Goal: Task Accomplishment & Management: Use online tool/utility

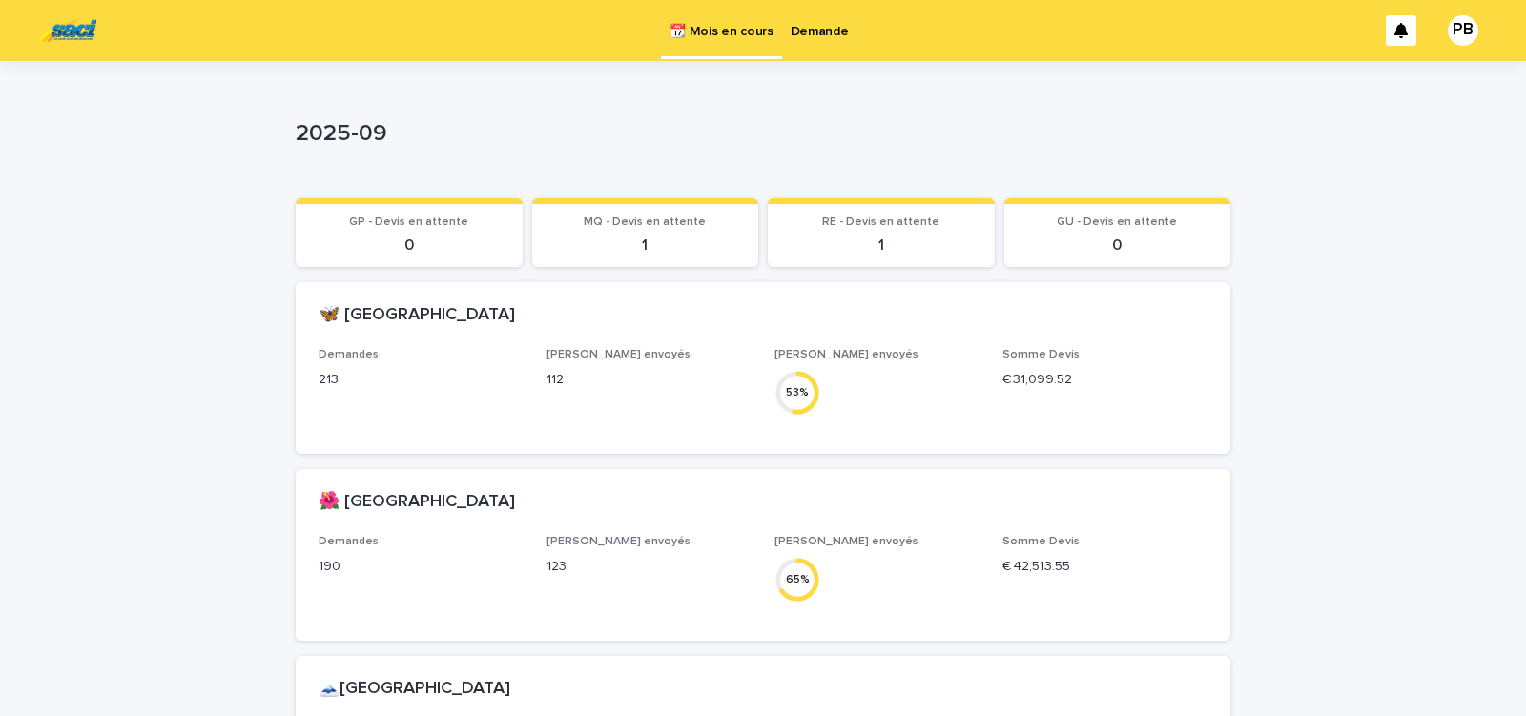
click at [823, 29] on p "Demande" at bounding box center [820, 20] width 58 height 40
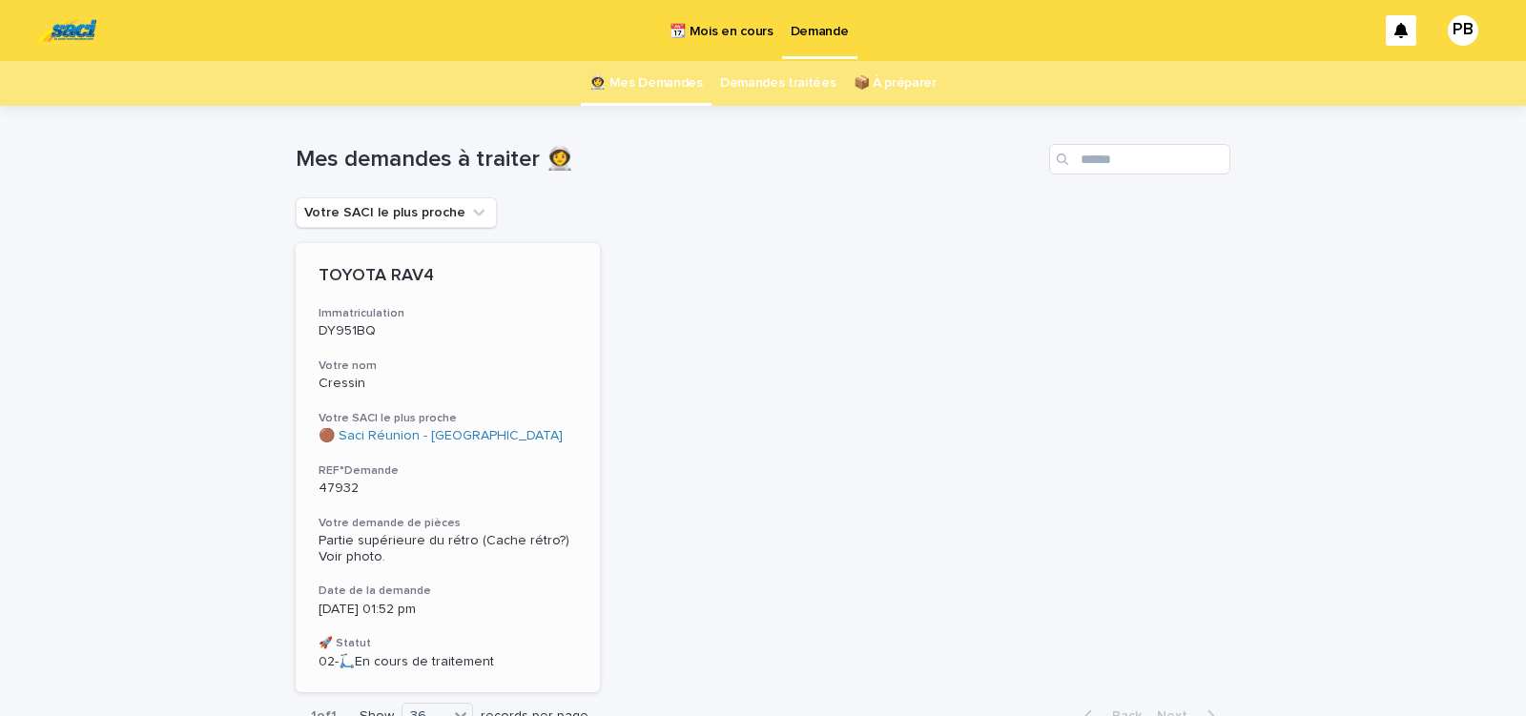
click at [488, 464] on h3 "REF°Demande" at bounding box center [448, 471] width 259 height 15
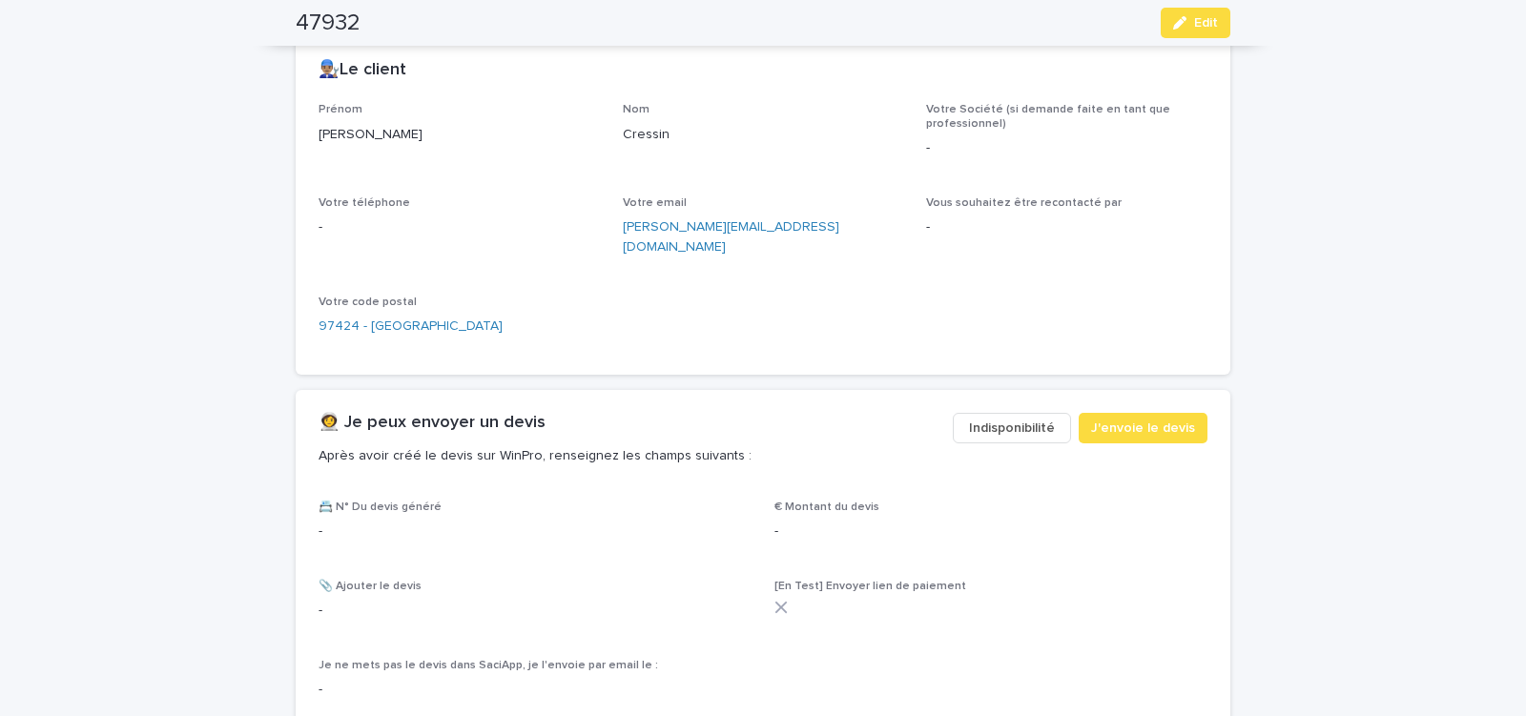
scroll to position [1075, 0]
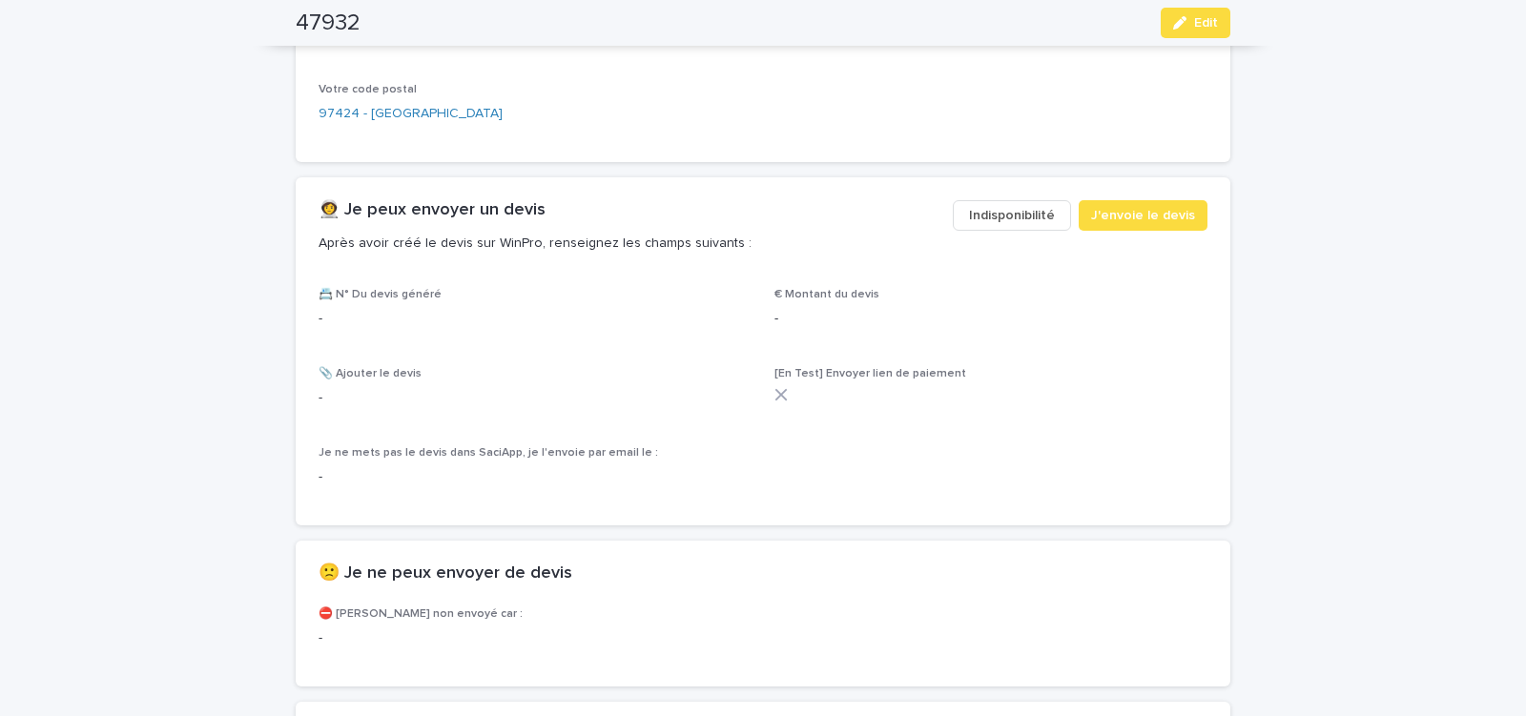
click at [1000, 206] on span "Indisponibilité" at bounding box center [1012, 215] width 86 height 19
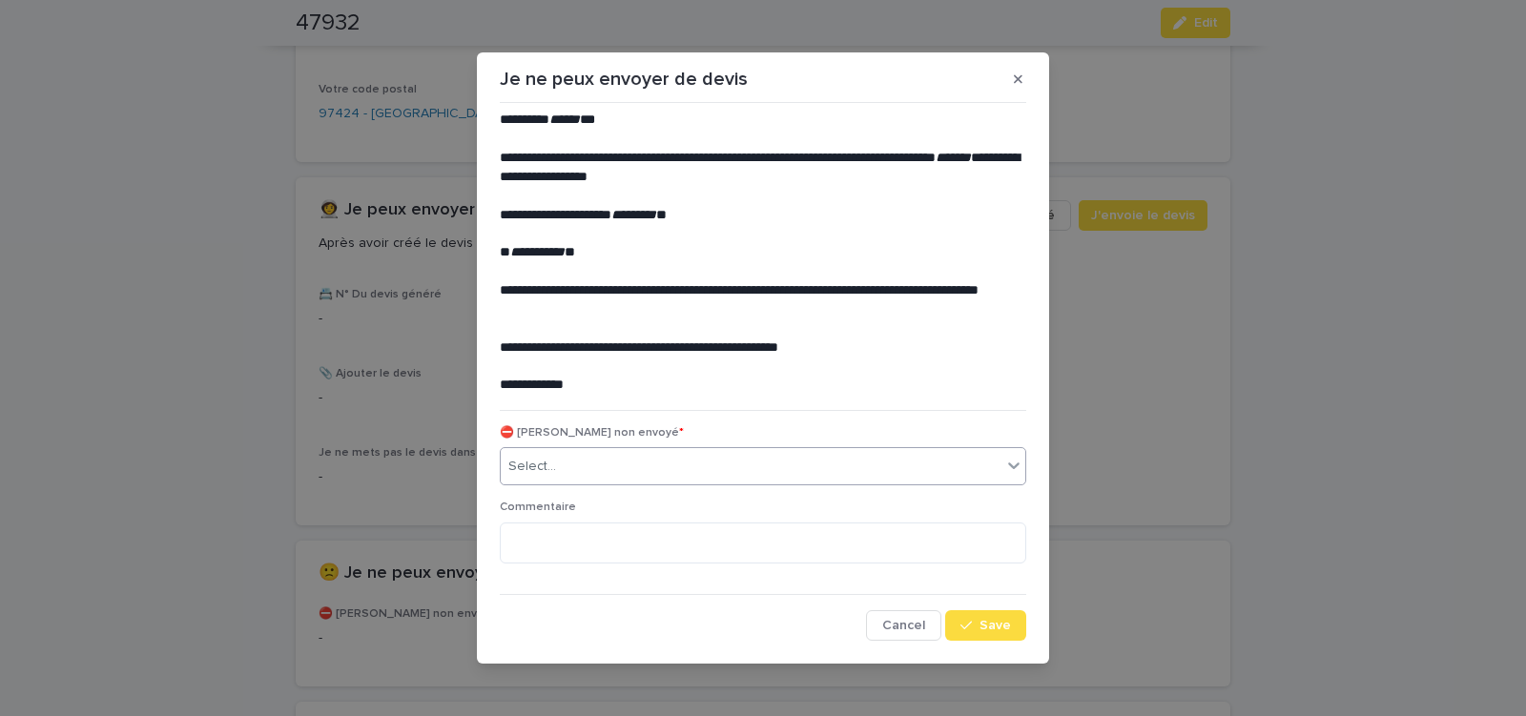
click at [636, 468] on div "Select..." at bounding box center [751, 466] width 501 height 31
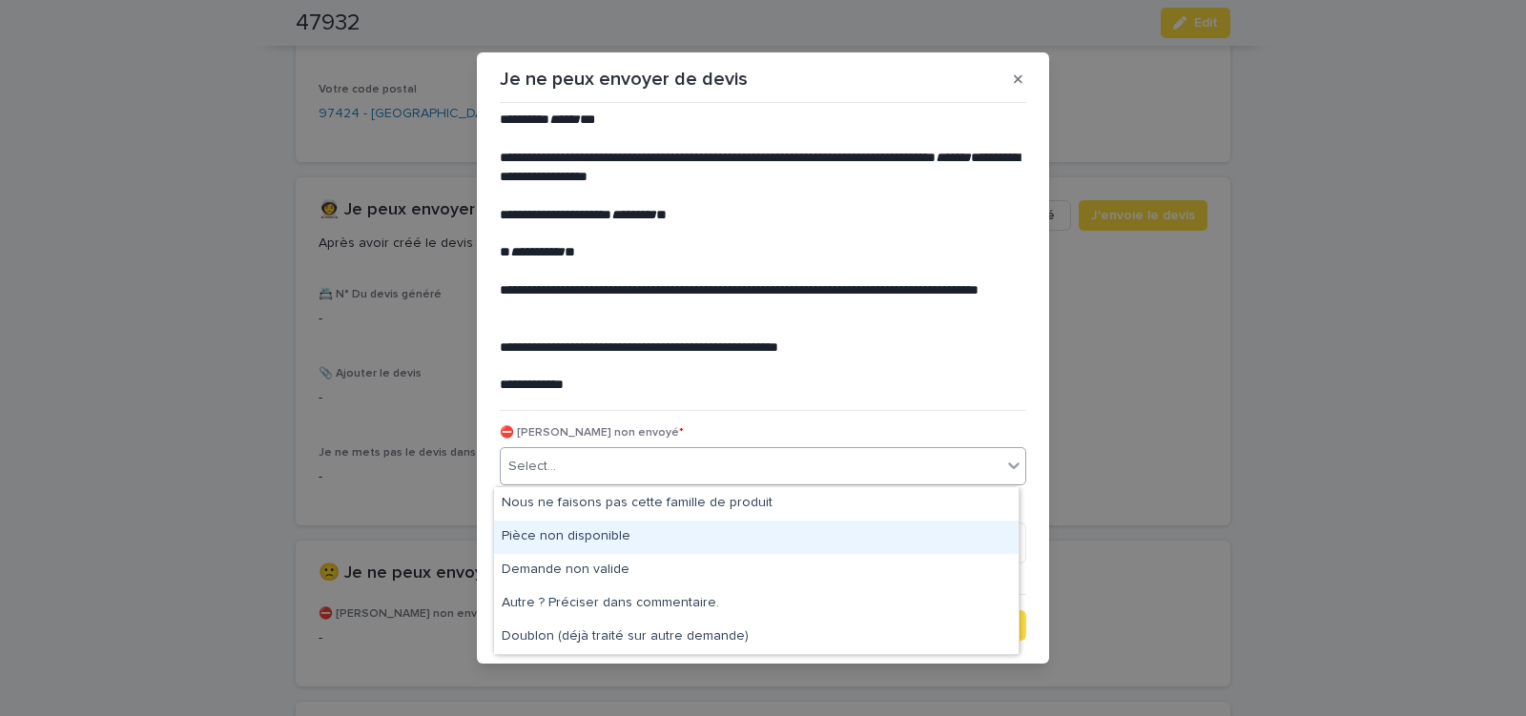
click at [620, 540] on div "Pièce non disponible" at bounding box center [756, 537] width 525 height 33
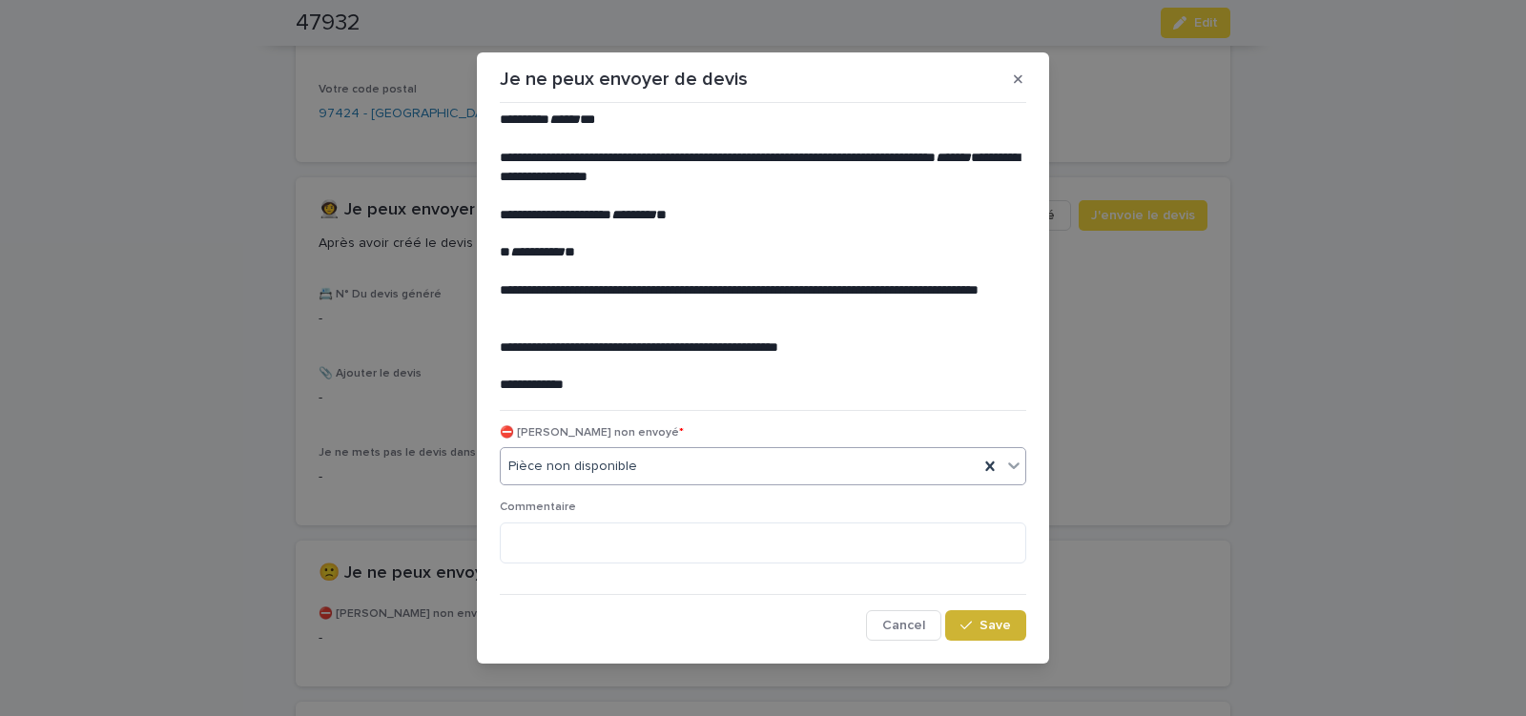
click at [980, 622] on span "Save" at bounding box center [995, 625] width 31 height 13
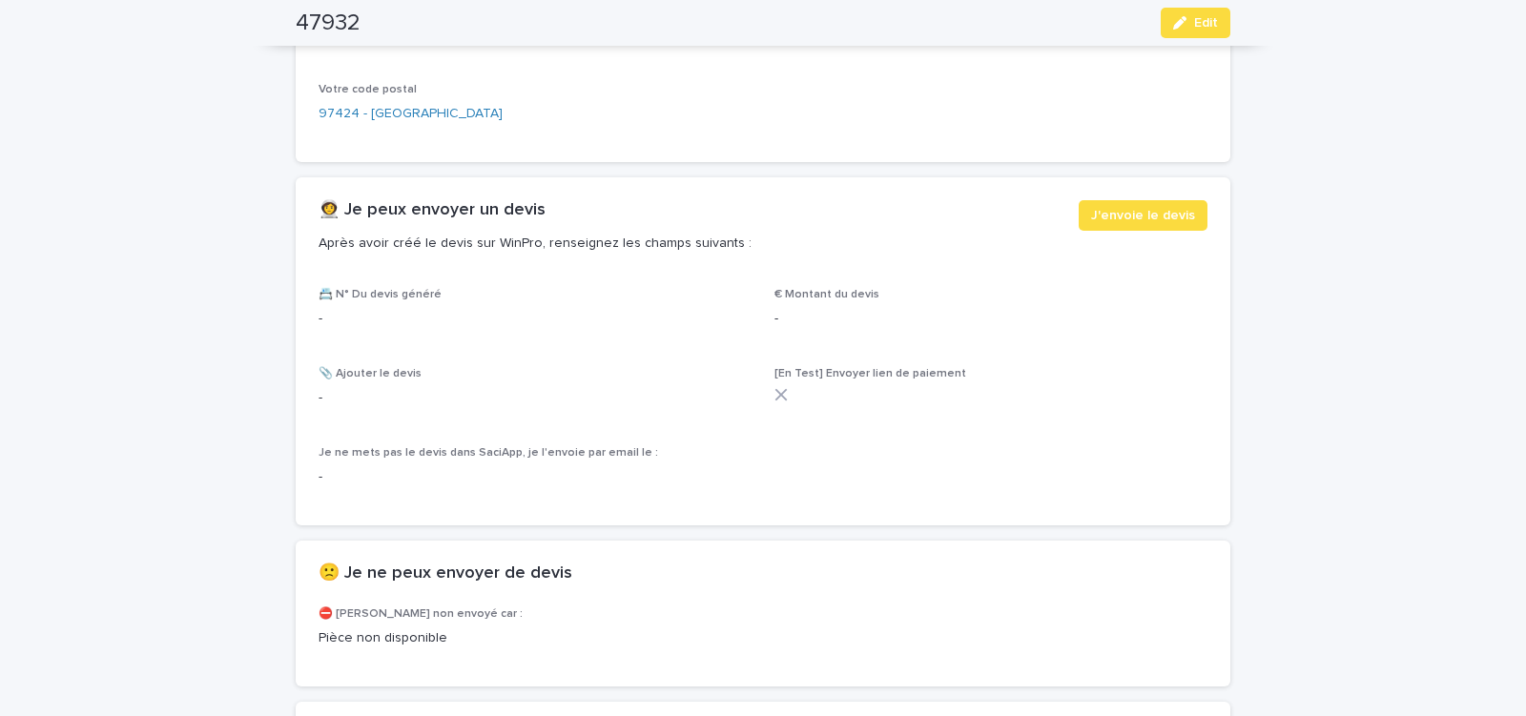
scroll to position [1299, 0]
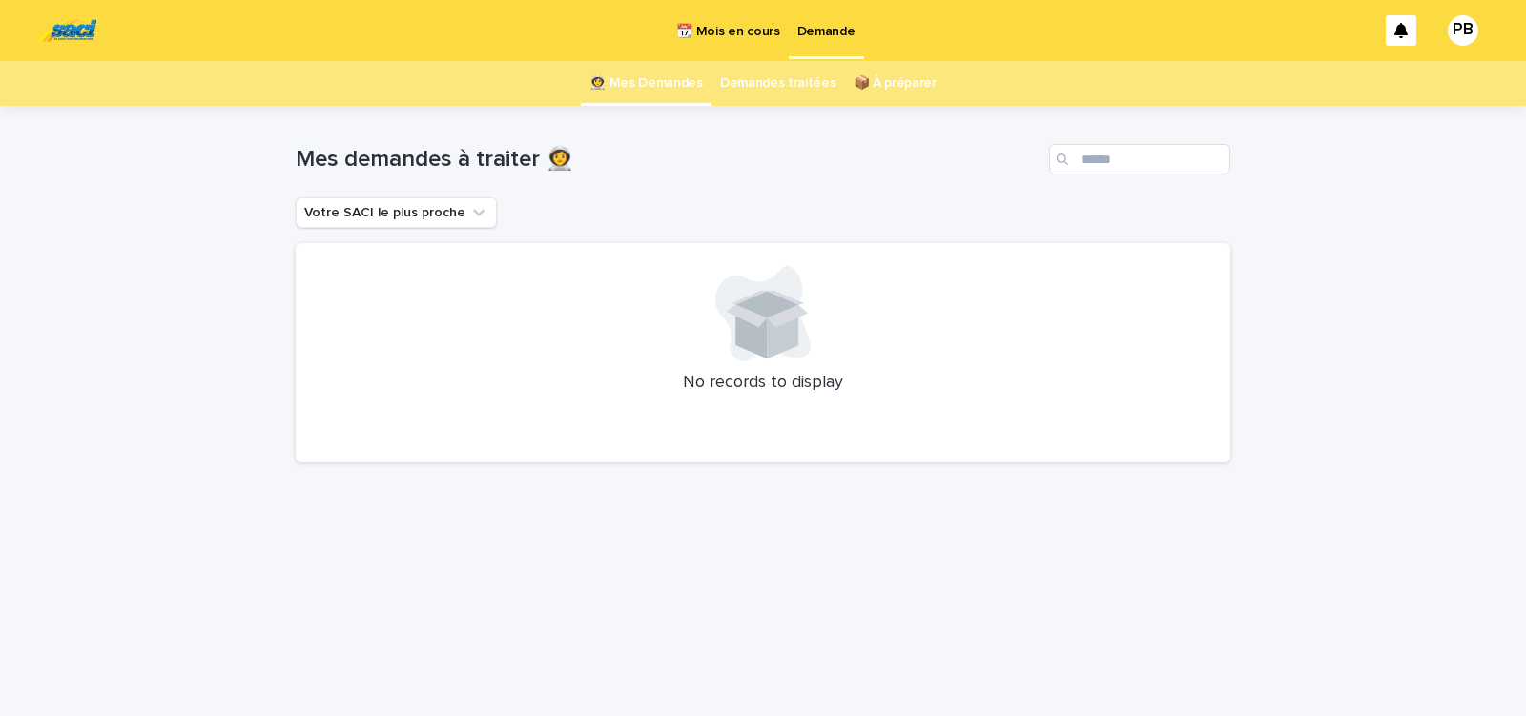
click at [727, 31] on p "📆 Mois en cours" at bounding box center [727, 20] width 103 height 40
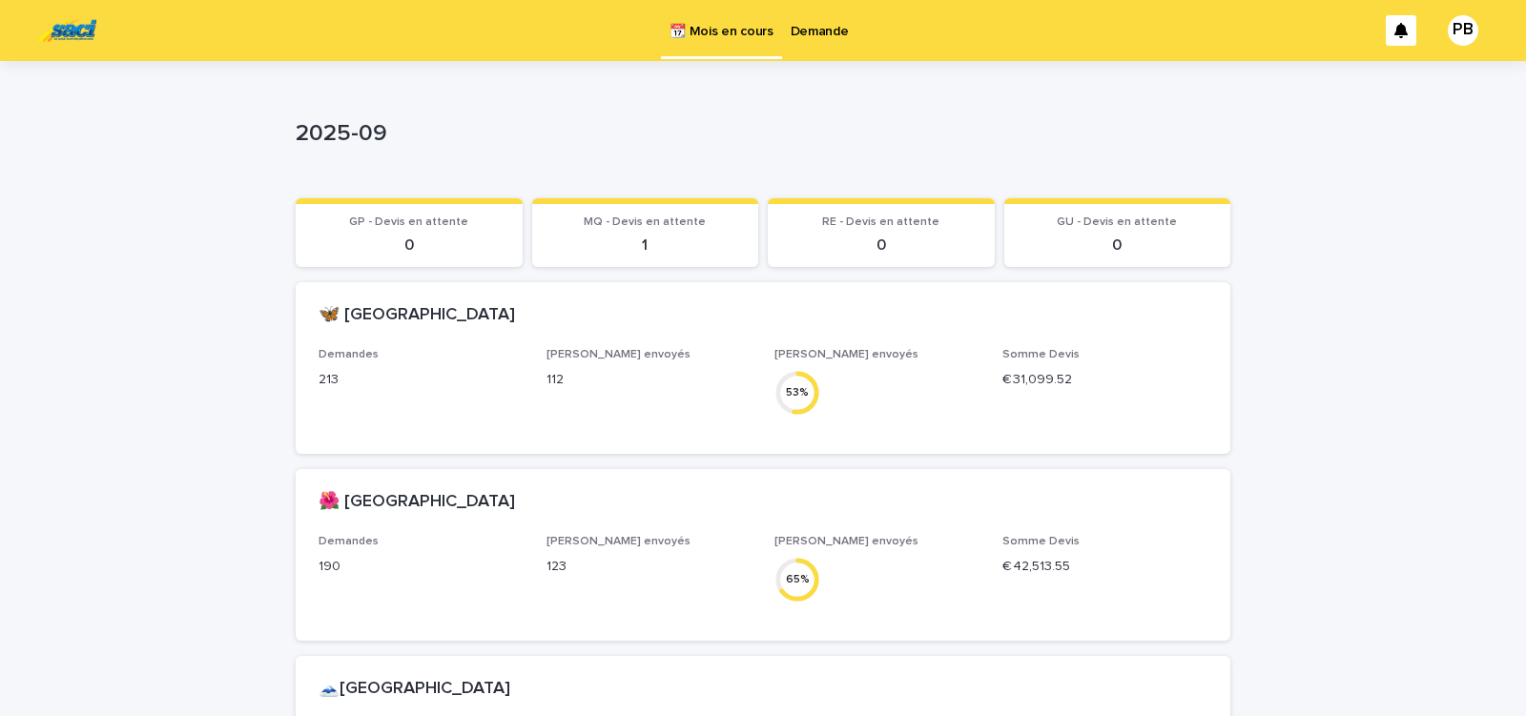
click at [809, 33] on p "Demande" at bounding box center [820, 20] width 58 height 40
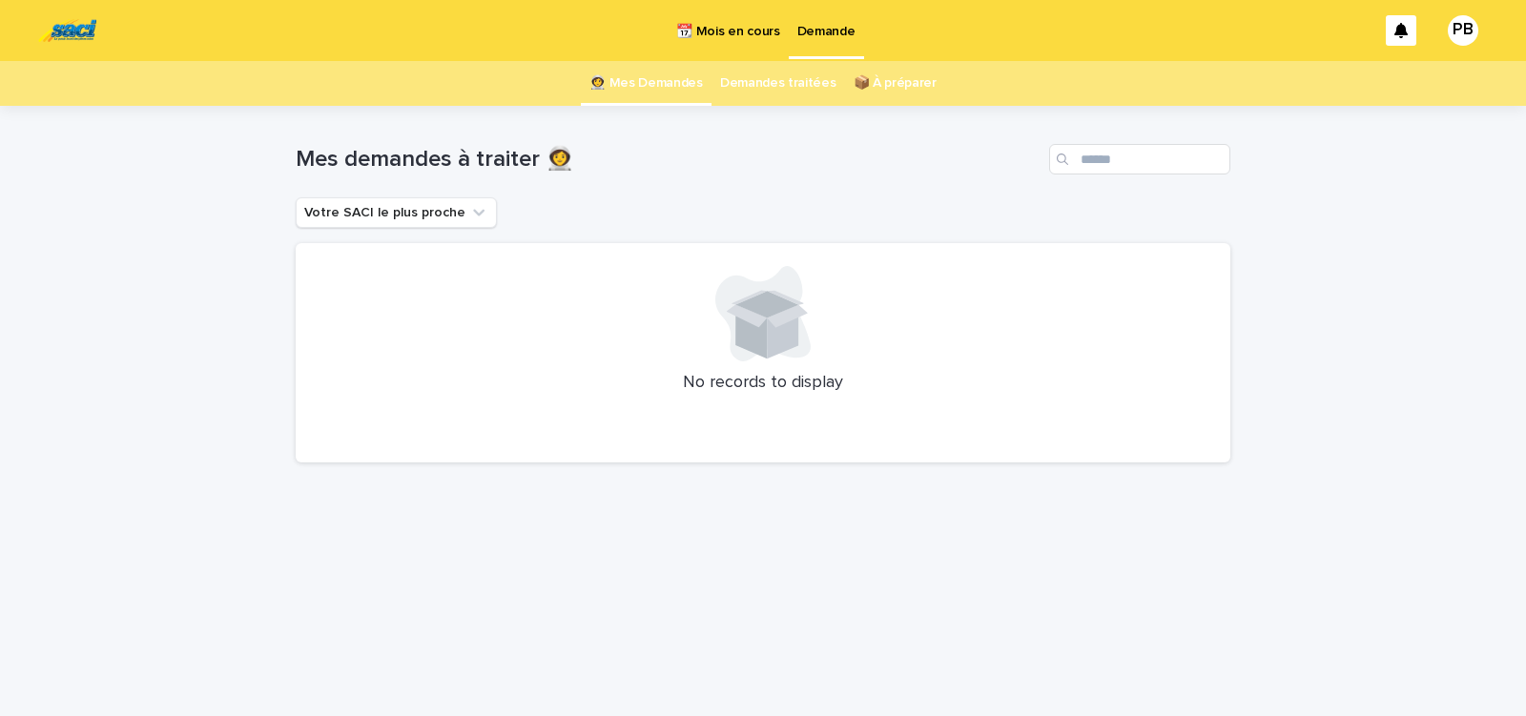
click at [747, 33] on p "📆 Mois en cours" at bounding box center [727, 20] width 103 height 40
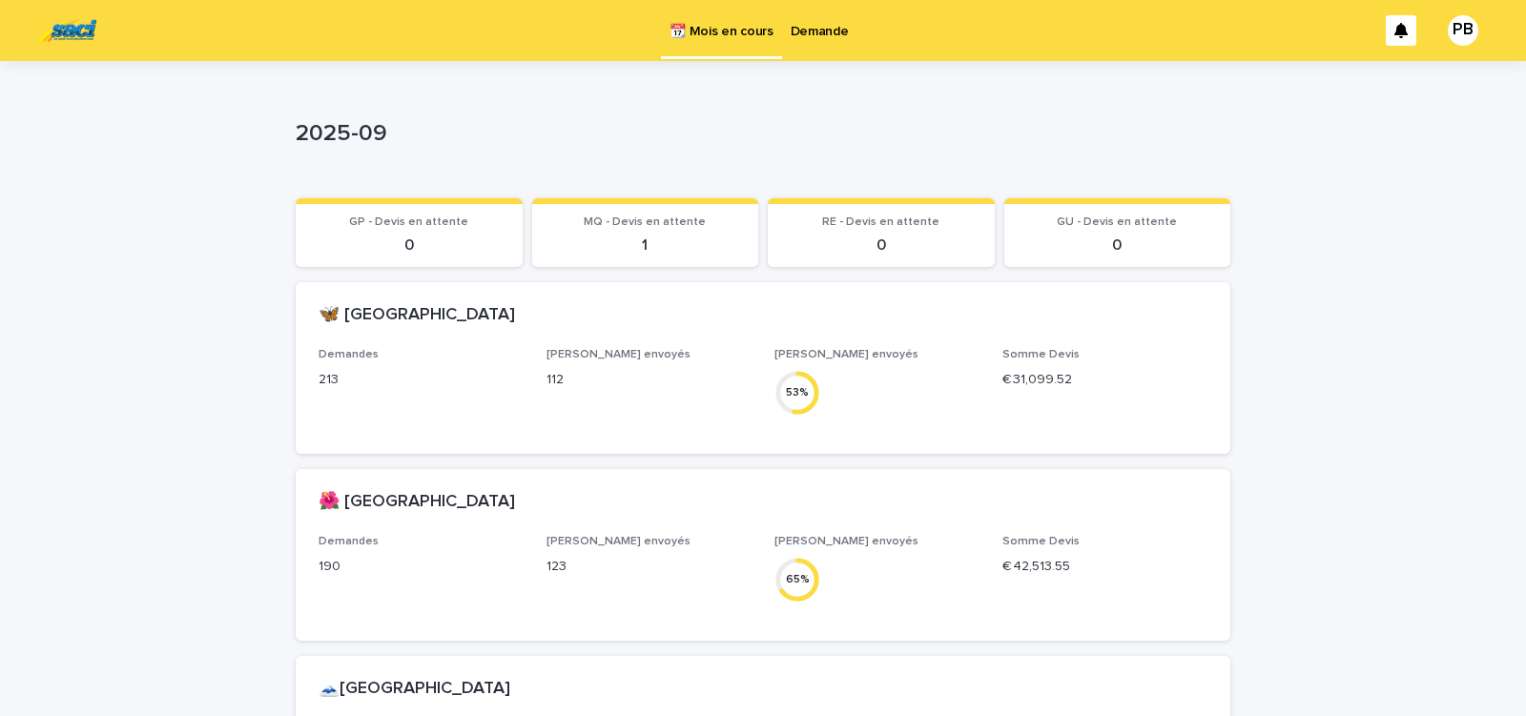
click at [830, 26] on p "Demande" at bounding box center [820, 20] width 58 height 40
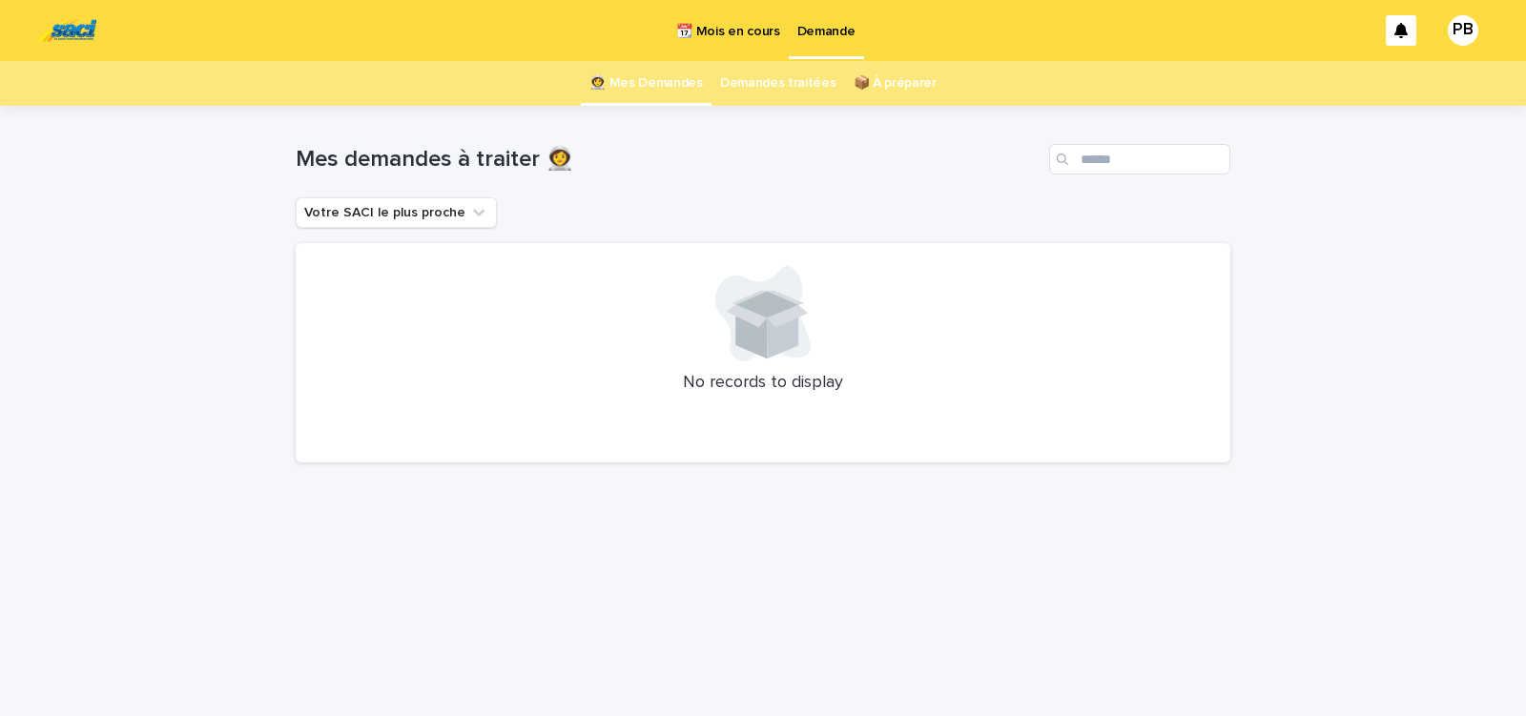
click at [737, 31] on p "📆 Mois en cours" at bounding box center [727, 20] width 103 height 40
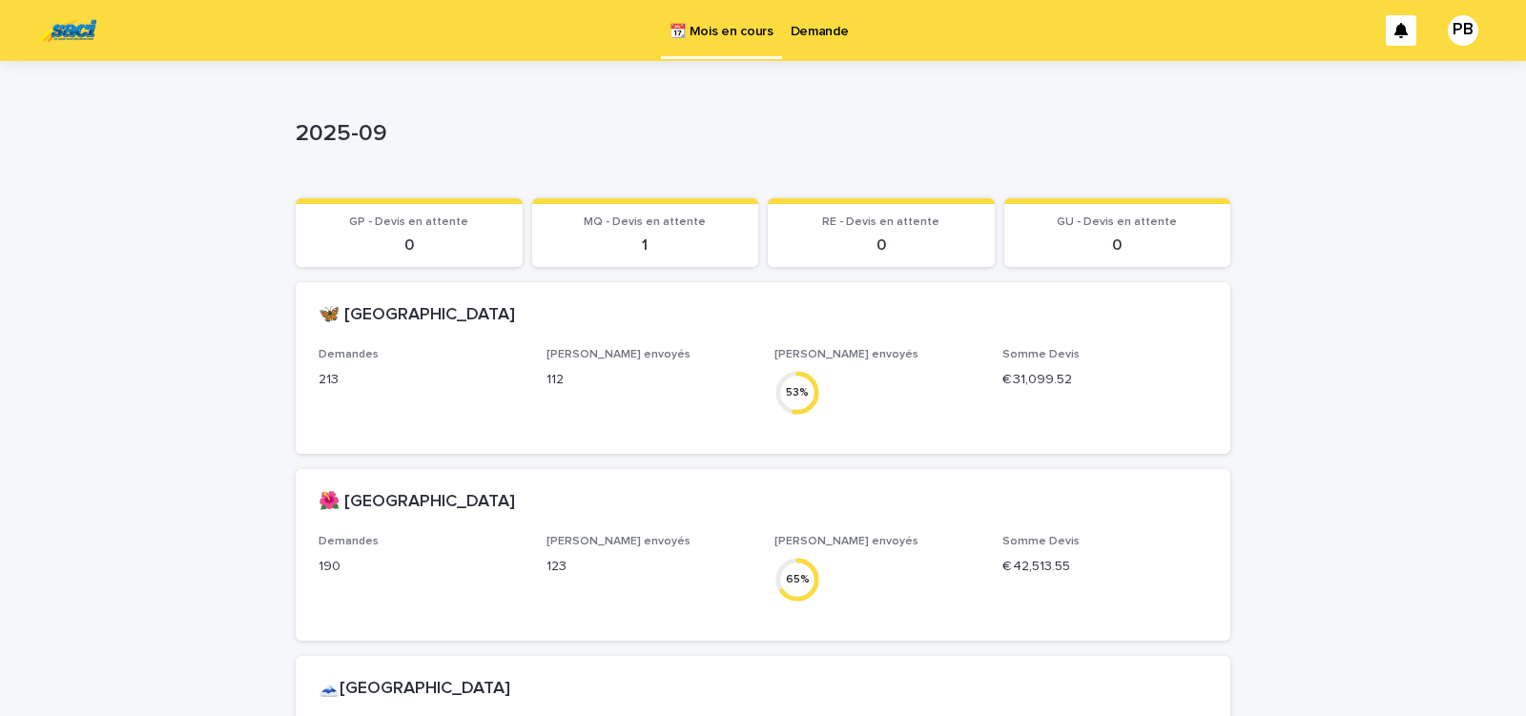
click at [820, 38] on p "Demande" at bounding box center [820, 20] width 58 height 40
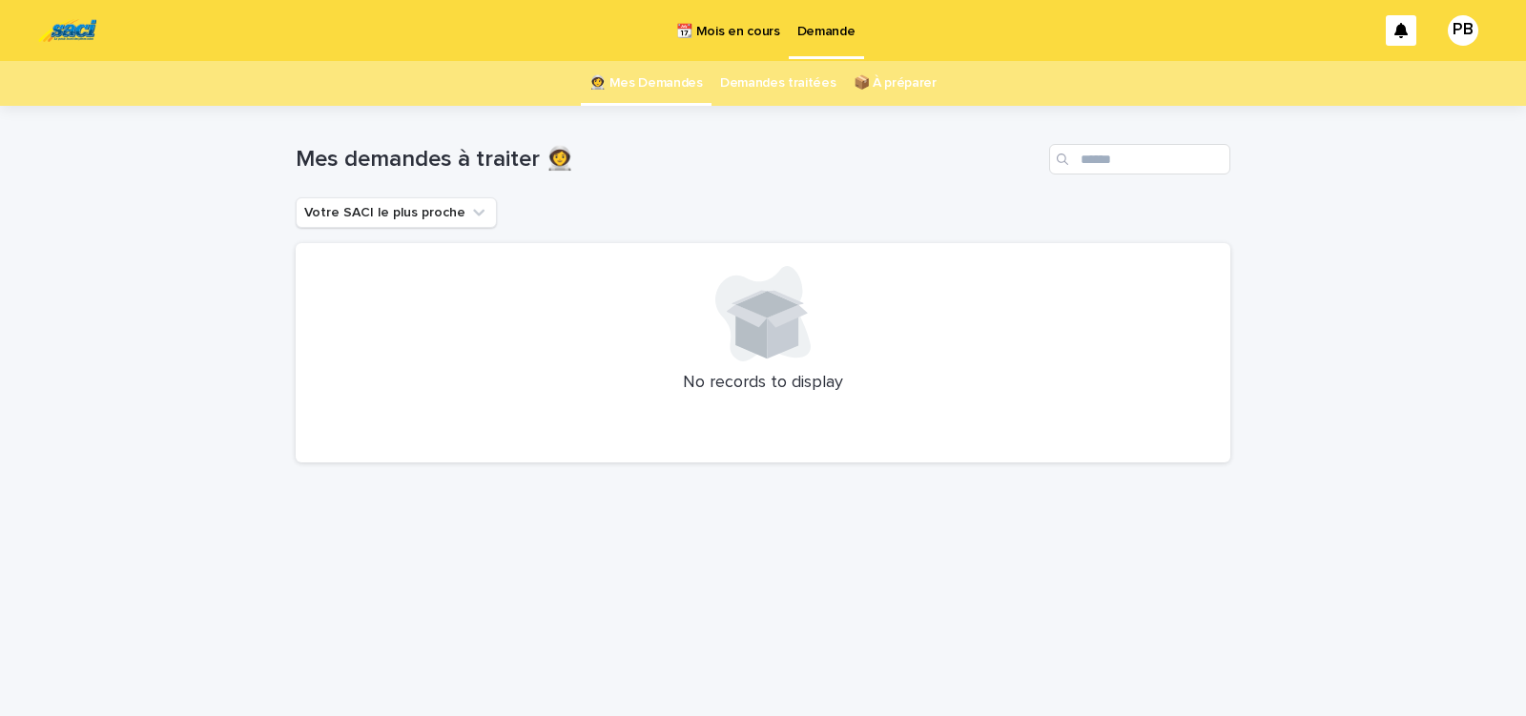
click at [721, 36] on p "📆 Mois en cours" at bounding box center [727, 20] width 103 height 40
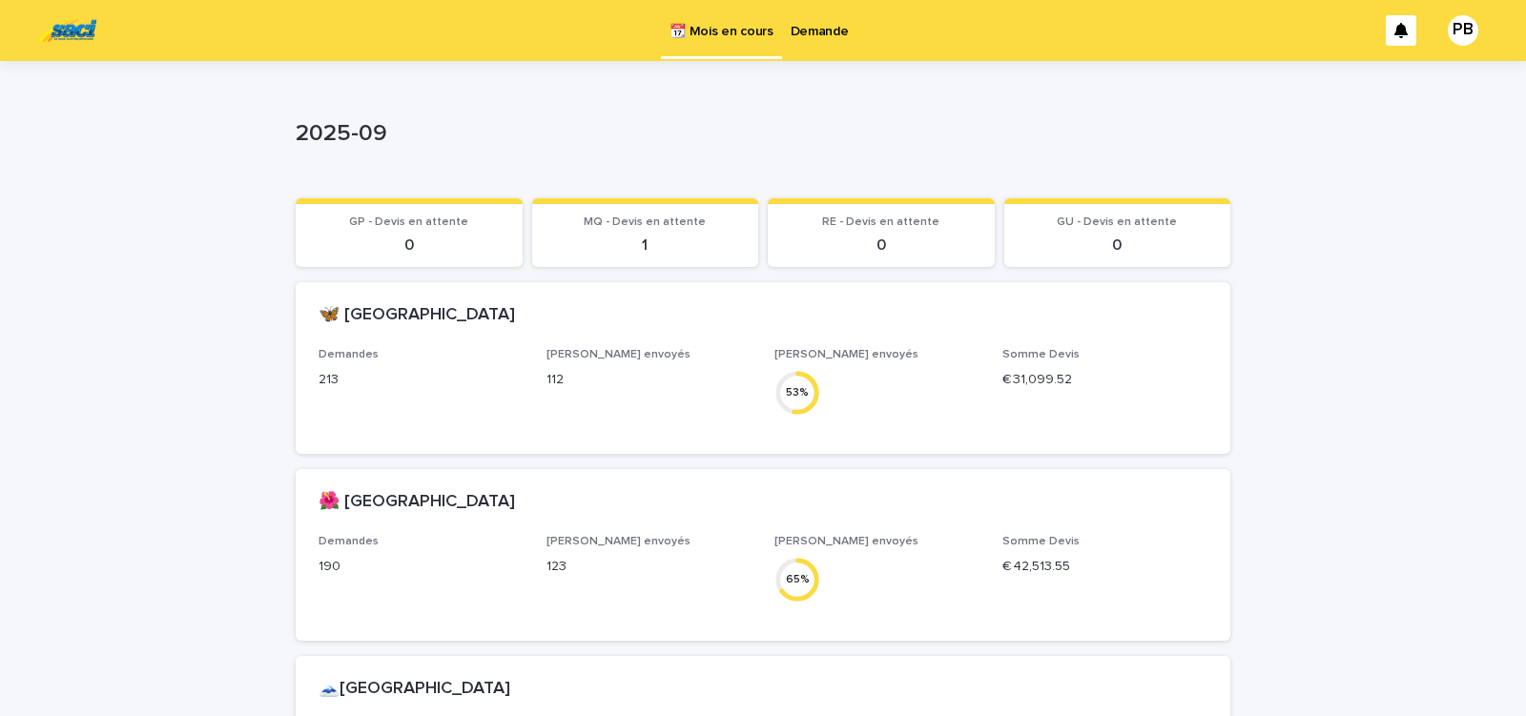
click at [981, 130] on p "2025-09" at bounding box center [759, 134] width 927 height 28
